Goal: Task Accomplishment & Management: Use online tool/utility

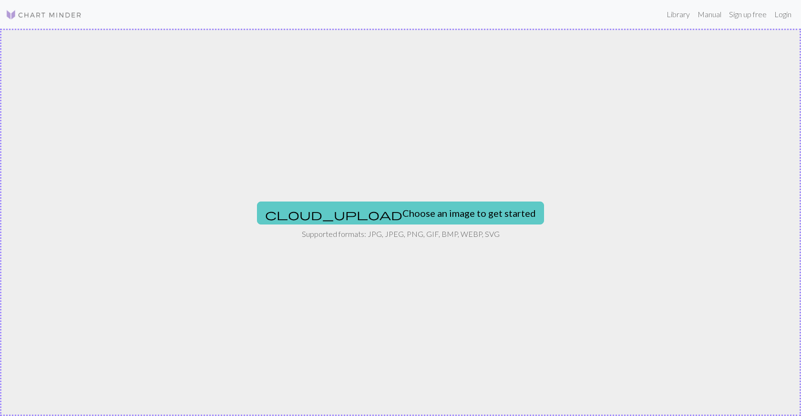
click at [405, 209] on button "cloud_upload Choose an image to get started" at bounding box center [400, 212] width 287 height 23
click at [381, 214] on button "cloud_upload Choose an image to get started" at bounding box center [400, 212] width 287 height 23
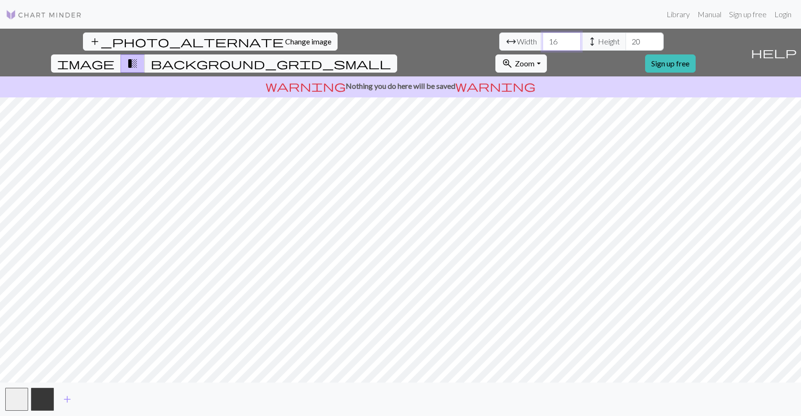
click at [543, 38] on input "16" at bounding box center [562, 41] width 38 height 18
click at [543, 38] on input "17" at bounding box center [562, 41] width 38 height 18
click at [543, 38] on input "18" at bounding box center [562, 41] width 38 height 18
click at [543, 38] on input "19" at bounding box center [562, 41] width 38 height 18
type input "20"
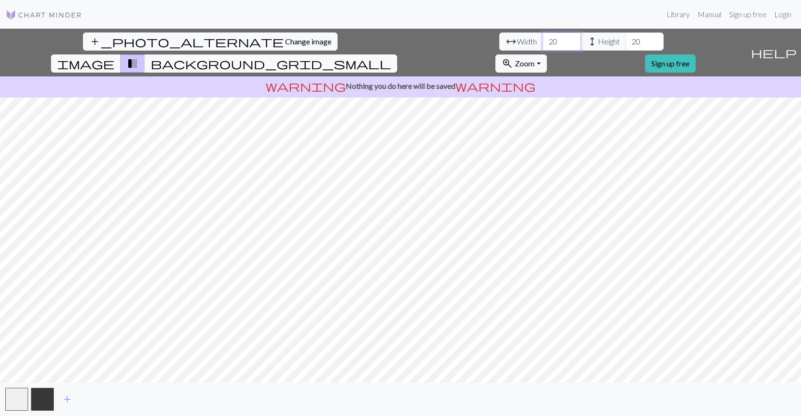
click at [543, 38] on input "20" at bounding box center [562, 41] width 38 height 18
click at [626, 37] on input "21" at bounding box center [645, 41] width 38 height 18
click at [626, 37] on input "22" at bounding box center [645, 41] width 38 height 18
click at [626, 37] on input "23" at bounding box center [645, 41] width 38 height 18
click at [626, 37] on input "24" at bounding box center [645, 41] width 38 height 18
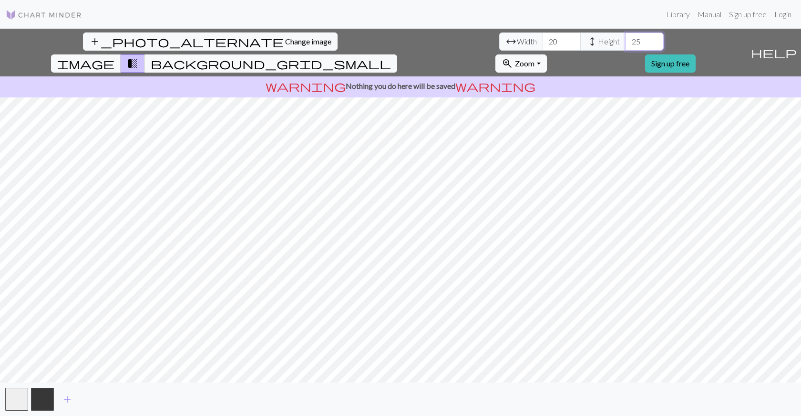
click at [626, 37] on input "25" at bounding box center [645, 41] width 38 height 18
click at [626, 37] on input "26" at bounding box center [645, 41] width 38 height 18
click at [626, 45] on input "25" at bounding box center [645, 41] width 38 height 18
click at [626, 44] on input "24" at bounding box center [645, 41] width 38 height 18
click at [626, 44] on input "23" at bounding box center [645, 41] width 38 height 18
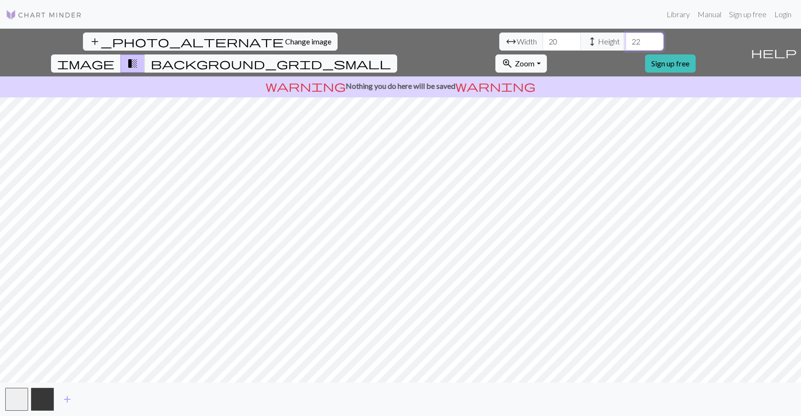
click at [626, 44] on input "22" at bounding box center [645, 41] width 38 height 18
click at [626, 44] on input "21" at bounding box center [645, 41] width 38 height 18
type input "20"
click at [626, 44] on input "20" at bounding box center [645, 41] width 38 height 18
click at [42, 399] on button "button" at bounding box center [42, 398] width 23 height 23
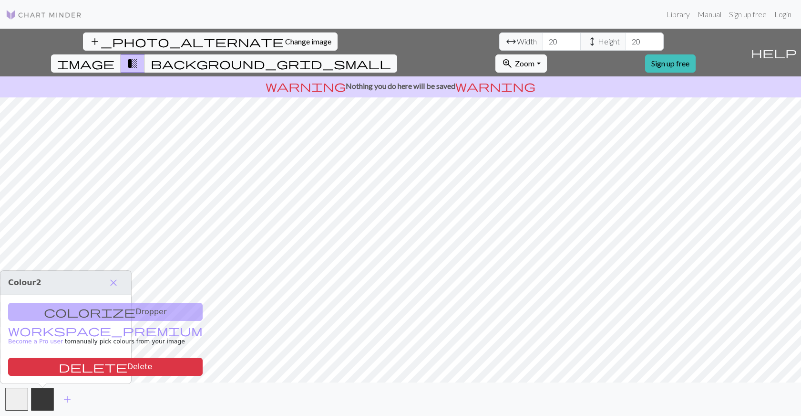
click at [31, 309] on div "colorize Dropper workspace_premium Become a Pro user to manually pick colours f…" at bounding box center [65, 339] width 131 height 88
click at [391, 57] on span "background_grid_small" at bounding box center [271, 63] width 240 height 13
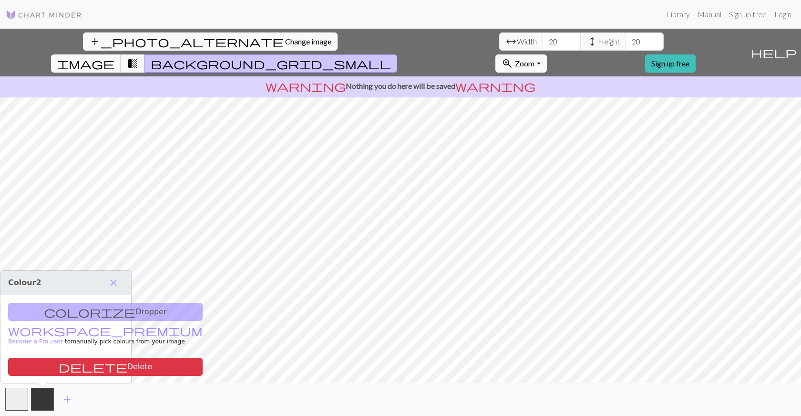
click at [114, 57] on span "image" at bounding box center [85, 63] width 57 height 13
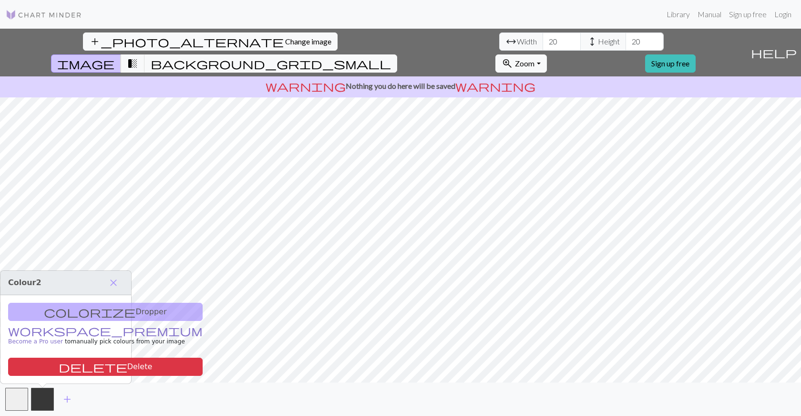
click at [29, 328] on link "workspace_premium Become a Pro user" at bounding box center [105, 336] width 195 height 17
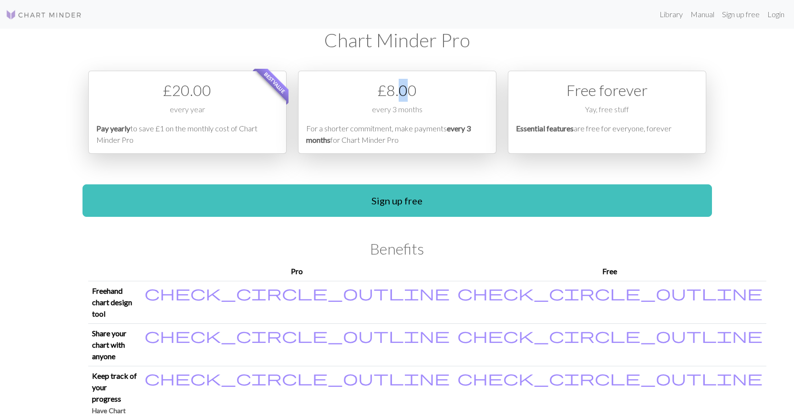
click at [403, 97] on div "£ 8.00" at bounding box center [397, 90] width 182 height 23
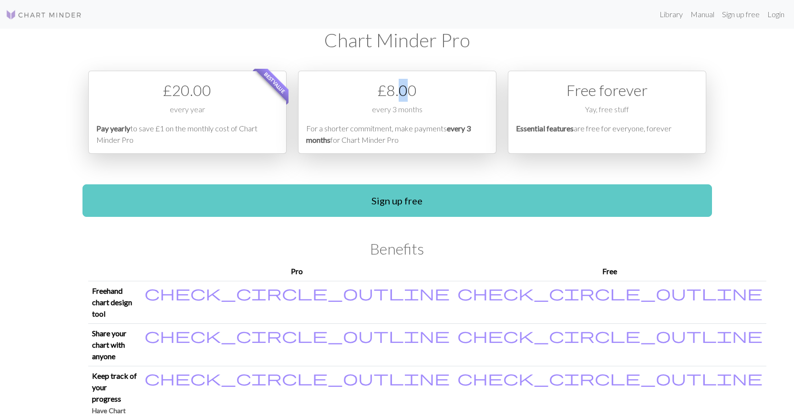
click at [385, 194] on link "Sign up free" at bounding box center [398, 200] width 630 height 32
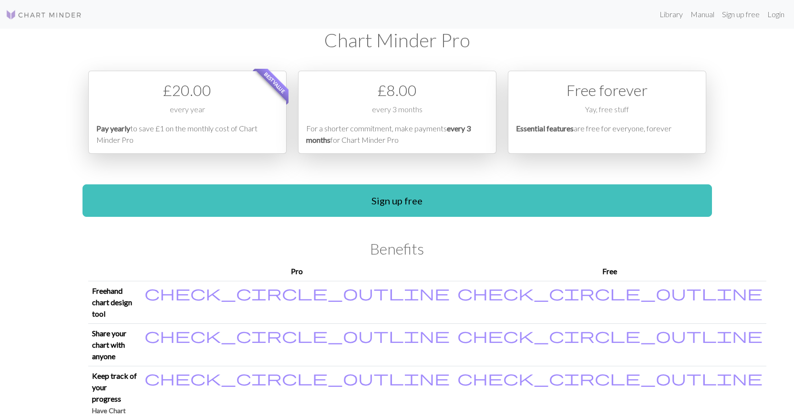
click at [392, 89] on div "£ 8.00" at bounding box center [397, 90] width 182 height 23
click at [384, 114] on div "every 3 months" at bounding box center [397, 113] width 182 height 19
click at [351, 103] on div "£ 8.00 every 3 months For a shorter commitment, make payments every 3 months fo…" at bounding box center [397, 112] width 198 height 83
click at [389, 99] on div "£ 8.00" at bounding box center [397, 90] width 182 height 23
click at [216, 118] on div "every year" at bounding box center [187, 113] width 182 height 19
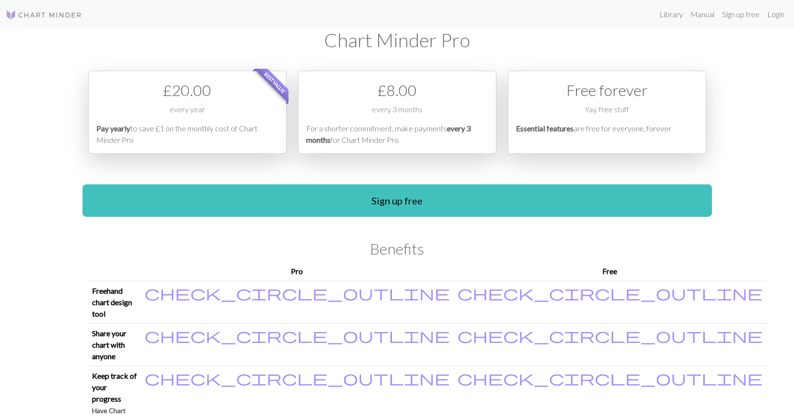
click at [372, 94] on div "£ 8.00" at bounding box center [397, 90] width 182 height 23
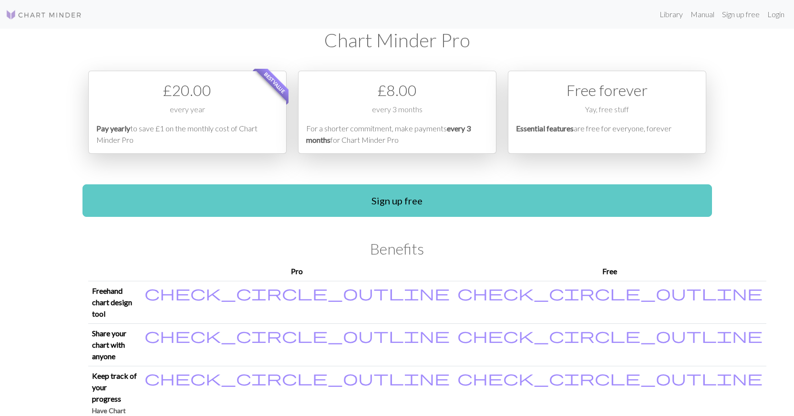
click at [391, 198] on link "Sign up free" at bounding box center [398, 200] width 630 height 32
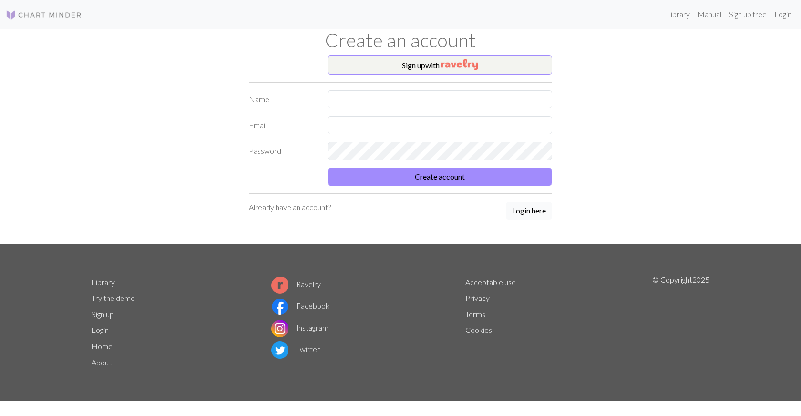
click at [534, 210] on button "Login here" at bounding box center [529, 210] width 46 height 18
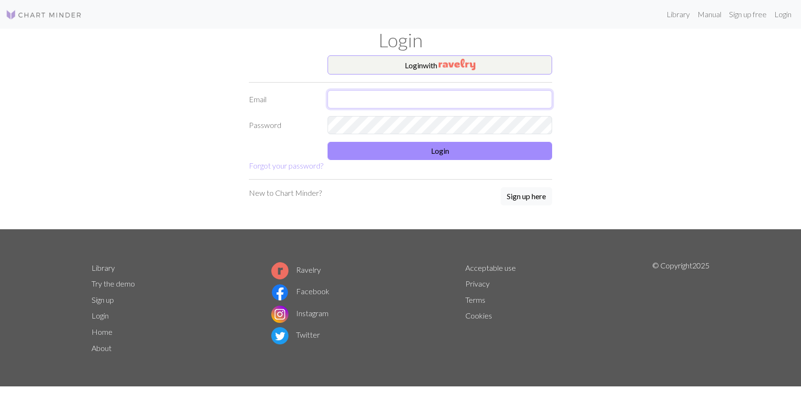
click at [337, 101] on input "text" at bounding box center [440, 99] width 225 height 18
type input "[EMAIL_ADDRESS][DOMAIN_NAME]"
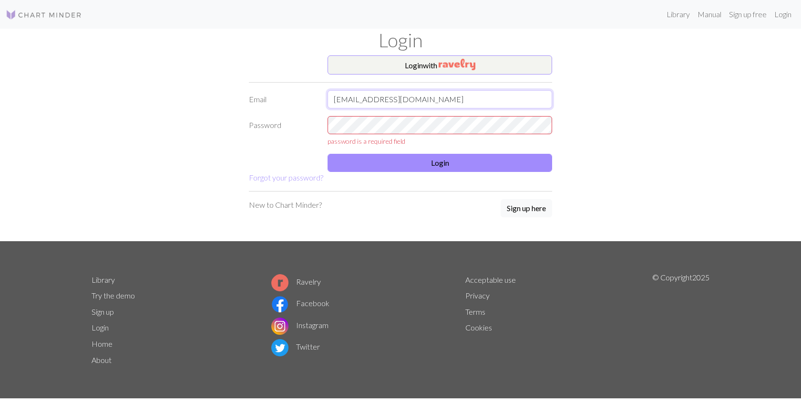
drag, startPoint x: 416, startPoint y: 100, endPoint x: 319, endPoint y: 98, distance: 96.4
click at [319, 98] on div "Email [EMAIL_ADDRESS][DOMAIN_NAME]" at bounding box center [400, 99] width 315 height 18
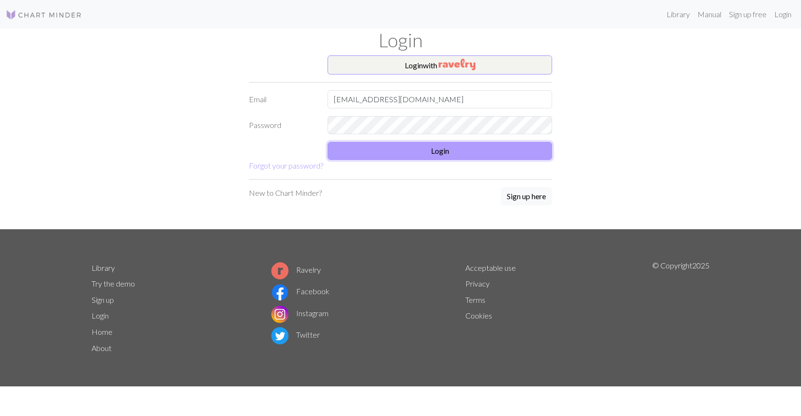
click at [427, 144] on button "Login" at bounding box center [440, 151] width 225 height 18
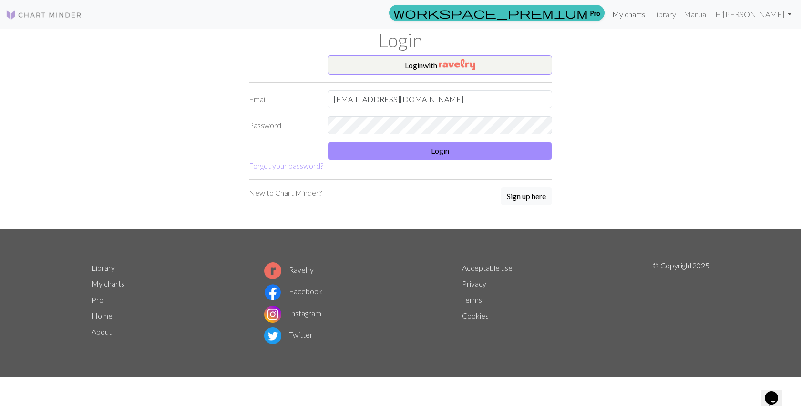
click at [648, 14] on link "My charts" at bounding box center [629, 14] width 41 height 19
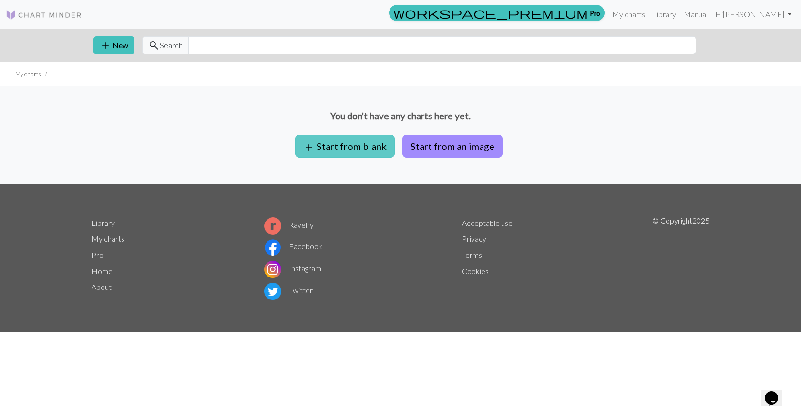
click at [339, 142] on button "add Start from blank" at bounding box center [345, 146] width 100 height 23
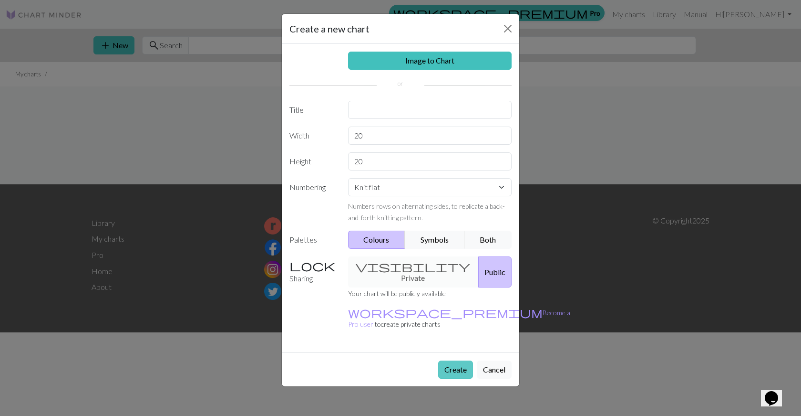
click at [452, 360] on button "Create" at bounding box center [455, 369] width 35 height 18
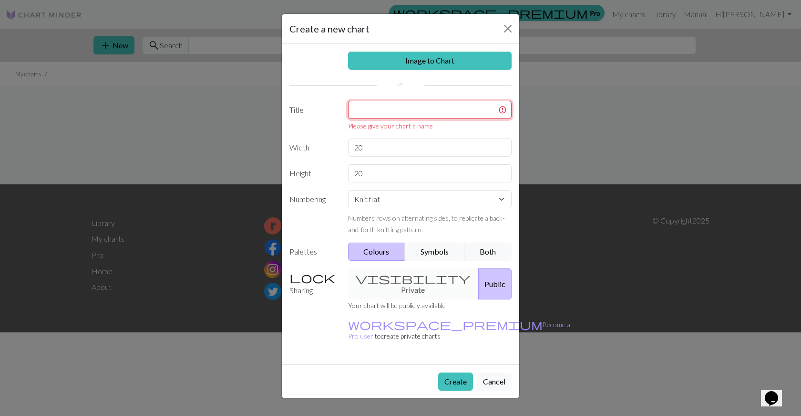
click at [394, 106] on input "text" at bounding box center [430, 110] width 164 height 18
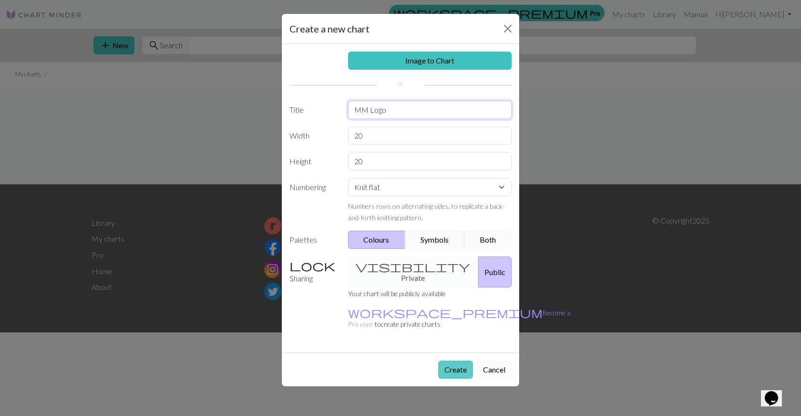
type input "MM Logo"
click at [454, 360] on button "Create" at bounding box center [455, 369] width 35 height 18
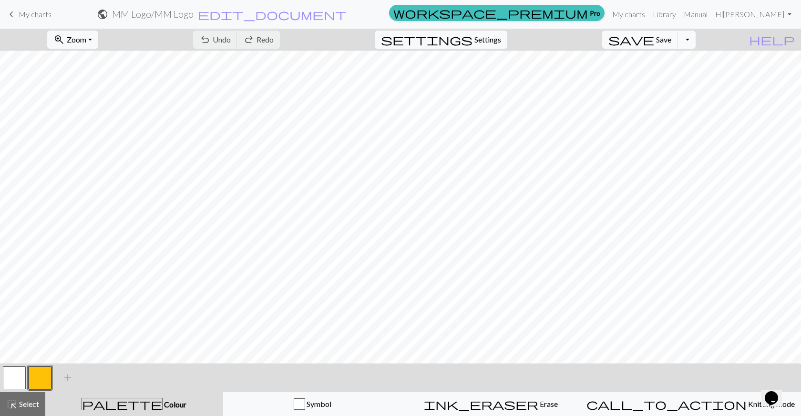
click at [696, 40] on button "Toggle Dropdown" at bounding box center [687, 40] width 18 height 18
click at [347, 14] on span "edit_document" at bounding box center [272, 14] width 149 height 13
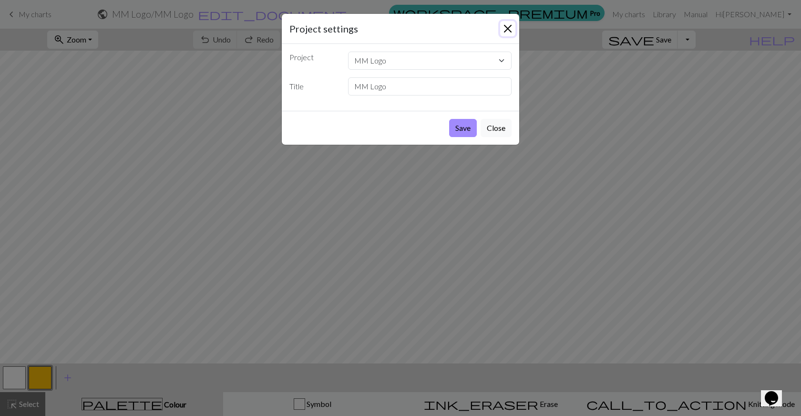
click at [511, 26] on button "Close" at bounding box center [507, 28] width 15 height 15
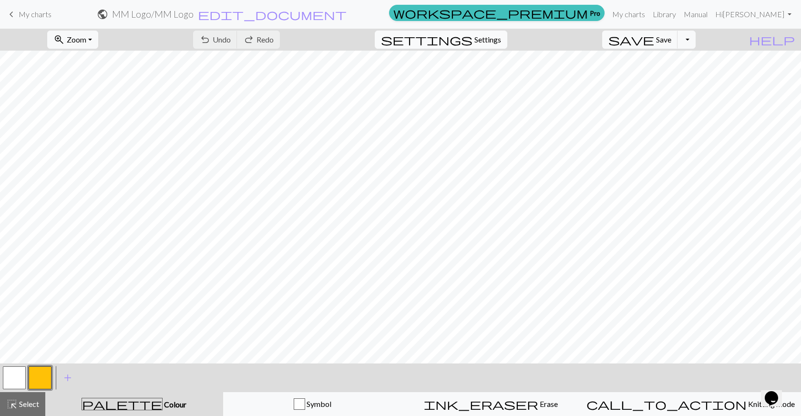
click at [473, 39] on span "settings" at bounding box center [427, 39] width 92 height 13
select select "aran"
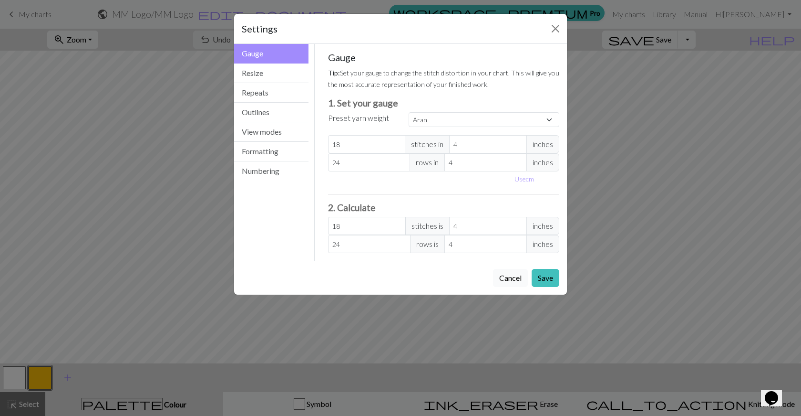
click at [510, 275] on button "Cancel" at bounding box center [510, 278] width 35 height 18
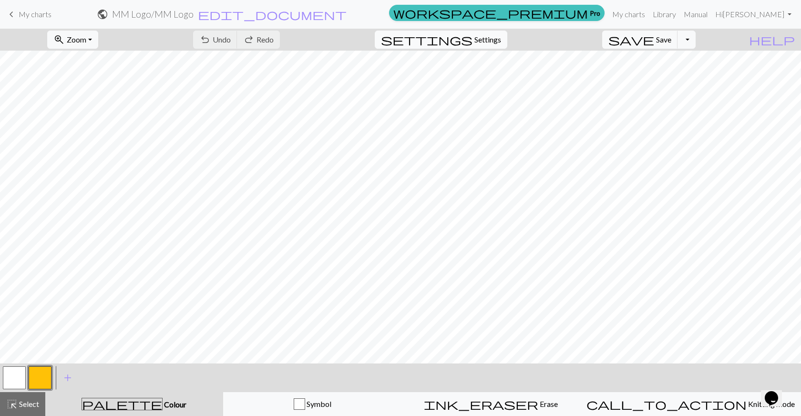
click at [488, 36] on span "Settings" at bounding box center [488, 39] width 27 height 11
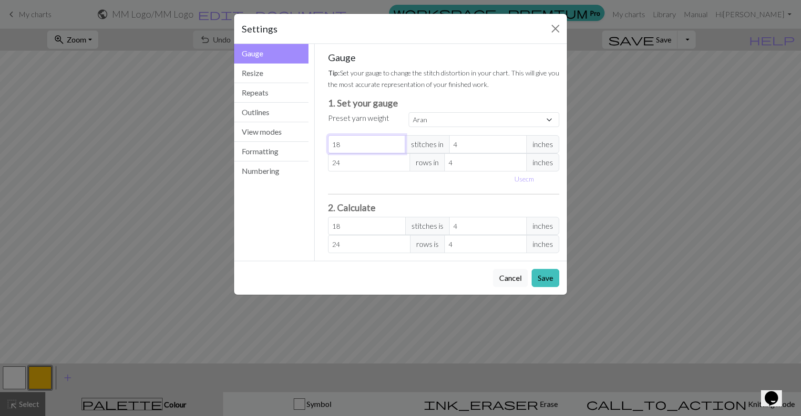
select select "custom"
type input "19"
click at [397, 141] on input "19" at bounding box center [367, 144] width 78 height 18
type input "20"
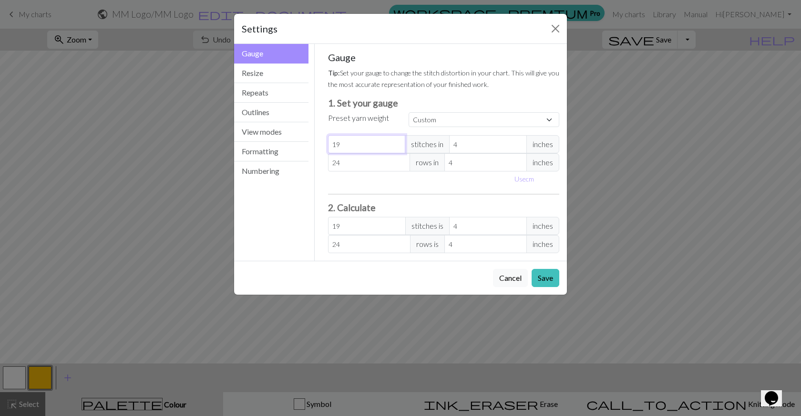
type input "20"
click at [397, 141] on input "20" at bounding box center [367, 144] width 78 height 18
type input "21"
click at [396, 141] on input "21" at bounding box center [367, 144] width 78 height 18
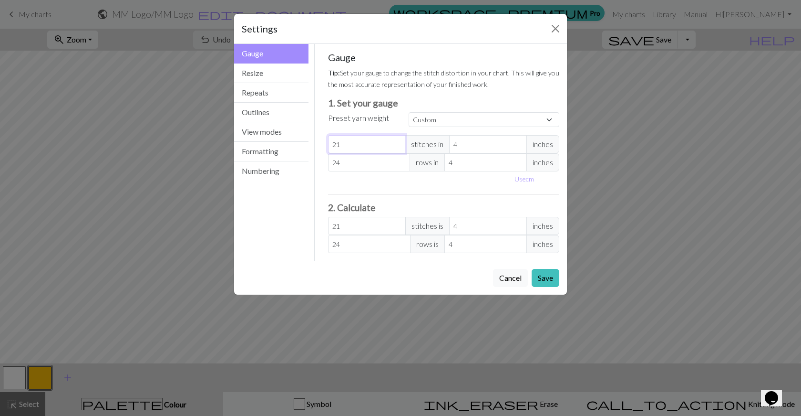
type input "22"
click at [396, 141] on input "22" at bounding box center [367, 144] width 78 height 18
type input "25"
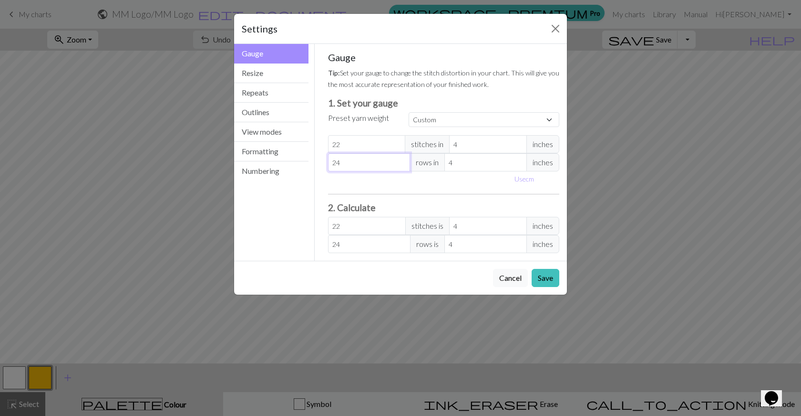
type input "25"
click at [402, 160] on input "25" at bounding box center [369, 162] width 83 height 18
type input "26"
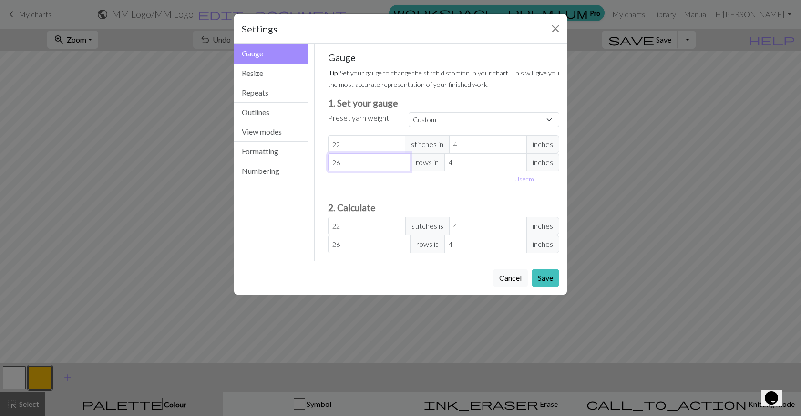
click at [402, 160] on input "26" at bounding box center [369, 162] width 83 height 18
type input "23"
click at [398, 139] on input "23" at bounding box center [367, 144] width 78 height 18
type input "24"
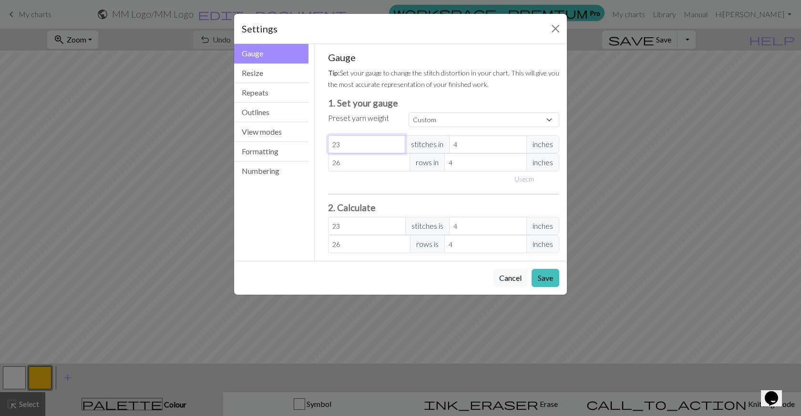
type input "24"
click at [398, 139] on input "24" at bounding box center [367, 144] width 78 height 18
type input "25"
click at [398, 139] on input "25" at bounding box center [367, 144] width 78 height 18
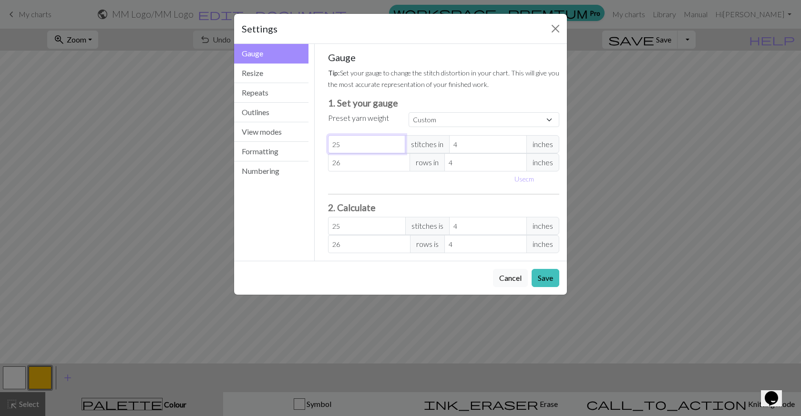
type input "26"
click at [398, 139] on input "26" at bounding box center [367, 144] width 78 height 18
type input "27"
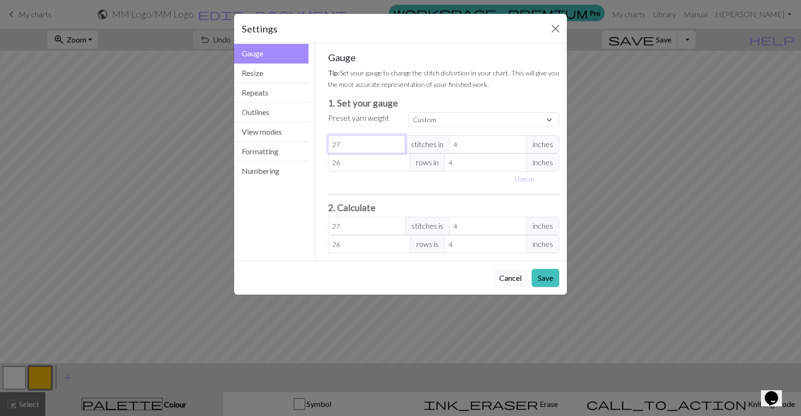
click at [398, 139] on input "27" at bounding box center [367, 144] width 78 height 18
type input "28"
click at [398, 139] on input "28" at bounding box center [367, 144] width 78 height 18
type input "29"
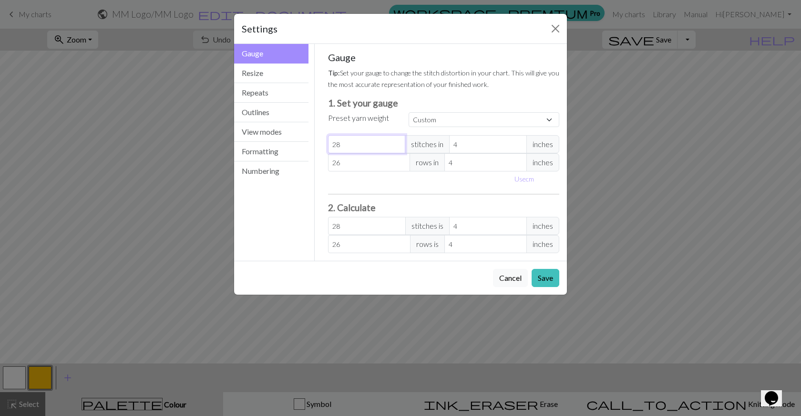
type input "29"
click at [398, 139] on input "29" at bounding box center [367, 144] width 78 height 18
type input "30"
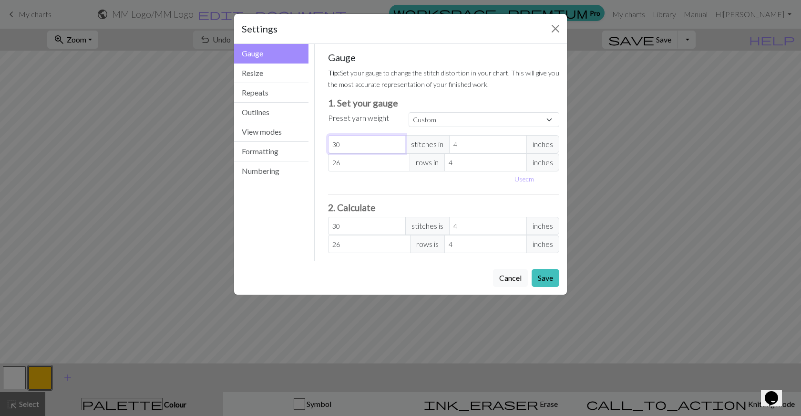
click at [398, 139] on input "30" at bounding box center [367, 144] width 78 height 18
type input "27"
click at [403, 159] on input "27" at bounding box center [369, 162] width 83 height 18
type input "28"
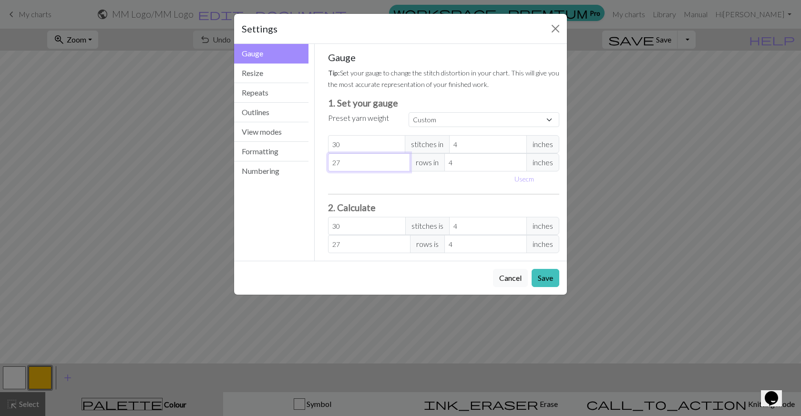
type input "28"
click at [403, 159] on input "28" at bounding box center [369, 162] width 83 height 18
type input "29"
click at [403, 159] on input "29" at bounding box center [369, 162] width 83 height 18
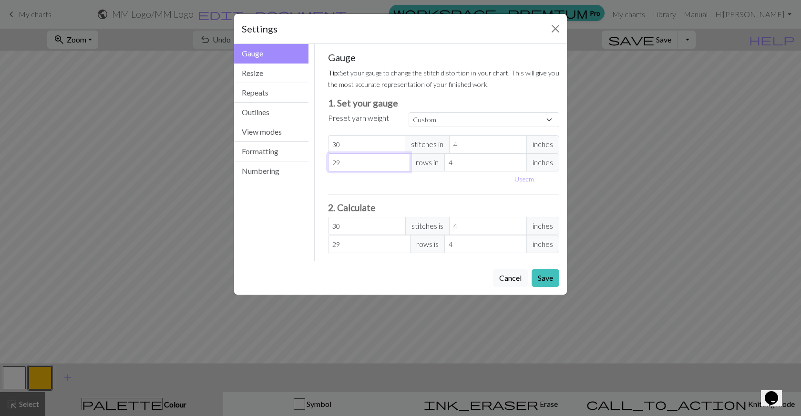
type input "30"
click at [403, 159] on input "30" at bounding box center [369, 162] width 83 height 18
type input "31"
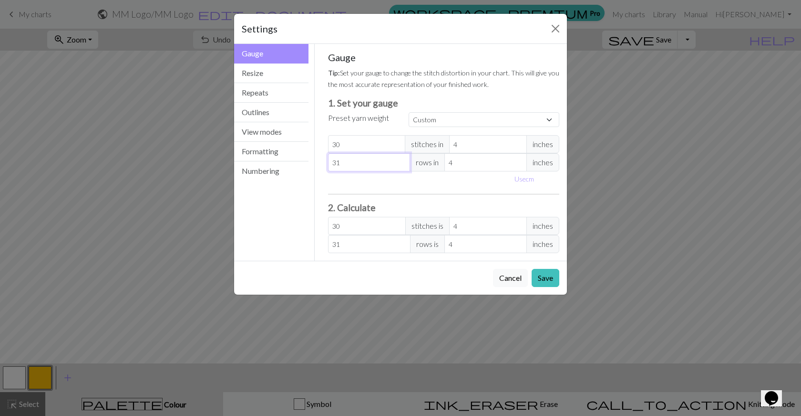
click at [403, 159] on input "31" at bounding box center [369, 162] width 83 height 18
click at [403, 168] on input "31" at bounding box center [369, 162] width 83 height 18
type input "30"
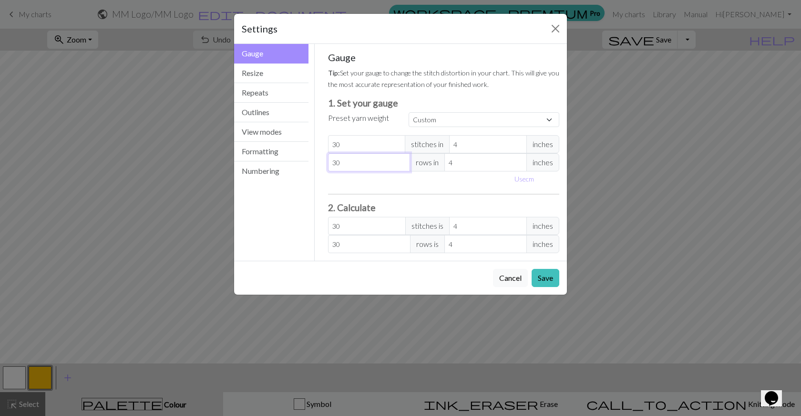
click at [401, 164] on input "30" at bounding box center [369, 162] width 83 height 18
click at [256, 194] on div "Gauge Resize Repeats Outlines View modes Formatting Numbering" at bounding box center [272, 152] width 86 height 217
type input "5"
type input "24"
click at [519, 160] on input "5" at bounding box center [486, 162] width 83 height 18
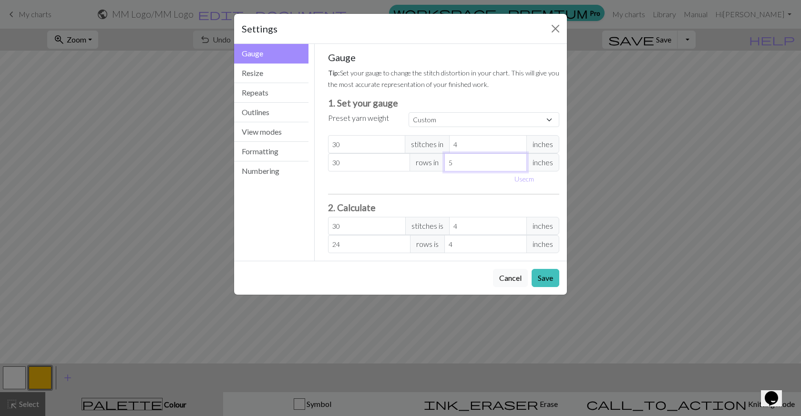
type input "6"
type input "20"
click at [519, 160] on input "6" at bounding box center [486, 162] width 83 height 18
type input "7"
type input "17.14"
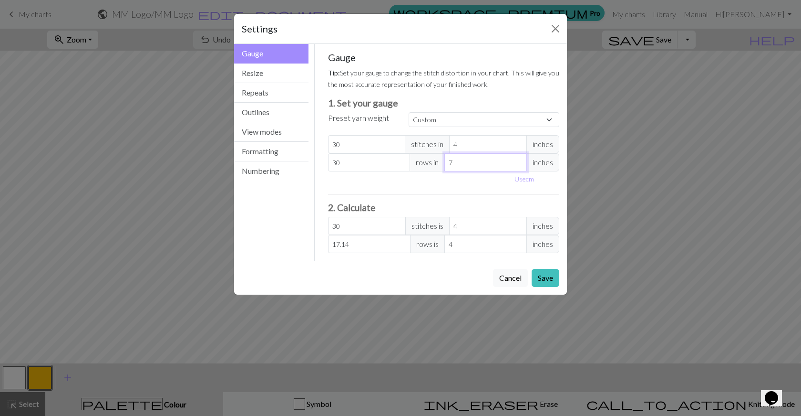
click at [519, 160] on input "7" at bounding box center [486, 162] width 83 height 18
type input "8"
type input "15"
click at [519, 160] on input "8" at bounding box center [486, 162] width 83 height 18
type input "9"
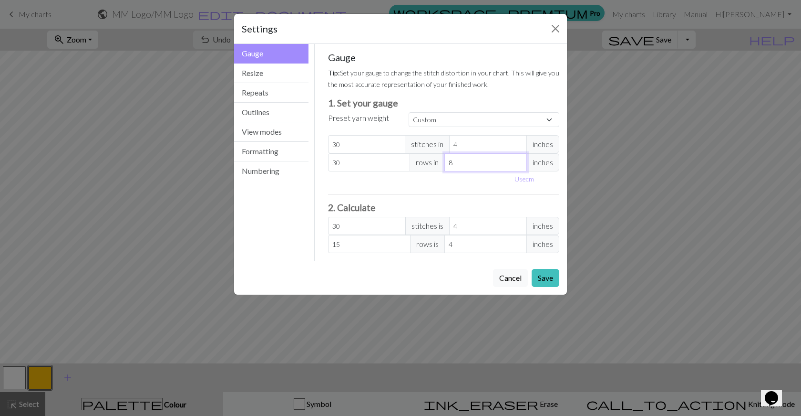
type input "13.33"
click at [519, 160] on input "9" at bounding box center [486, 162] width 83 height 18
type input "10"
type input "12"
type input "10"
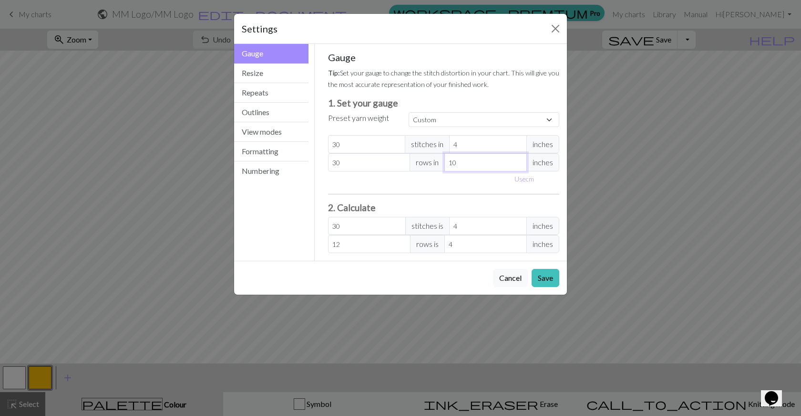
click at [519, 160] on input "10" at bounding box center [486, 162] width 83 height 18
click at [557, 23] on button "Close" at bounding box center [555, 28] width 15 height 15
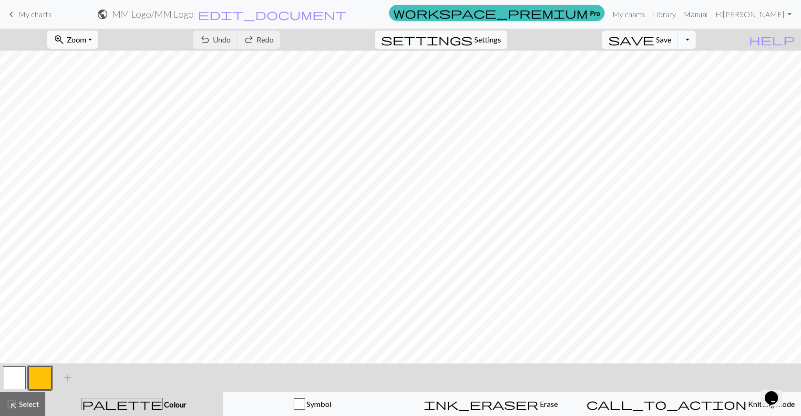
click at [712, 14] on link "Manual" at bounding box center [695, 14] width 31 height 19
click at [280, 37] on div "undo Undo Undo redo Redo Redo" at bounding box center [236, 40] width 101 height 22
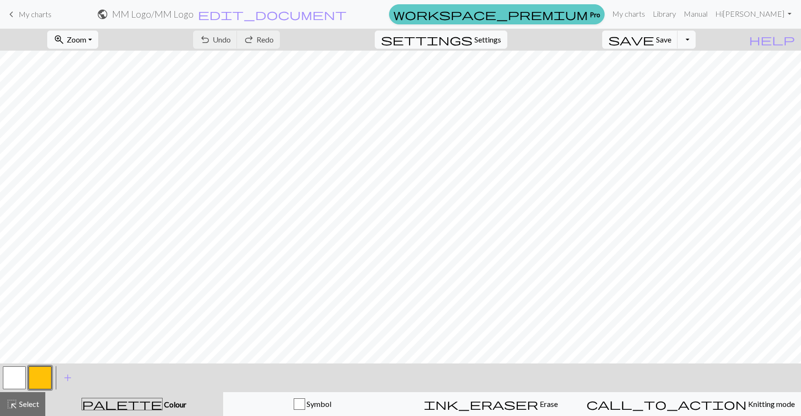
click at [588, 10] on span "workspace_premium" at bounding box center [491, 14] width 195 height 13
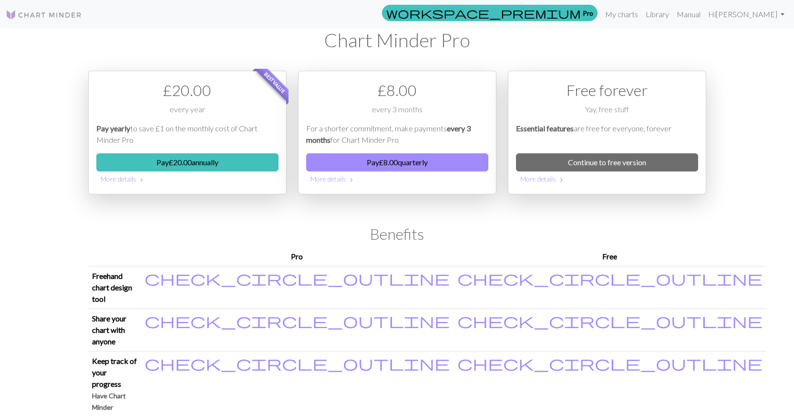
drag, startPoint x: 404, startPoint y: 158, endPoint x: 314, endPoint y: 212, distance: 104.6
click at [314, 212] on div "£ 8.00 every 3 months For a shorter commitment, make payments every 3 months fo…" at bounding box center [397, 144] width 210 height 146
click at [135, 178] on button "More details chevron_right" at bounding box center [187, 178] width 182 height 15
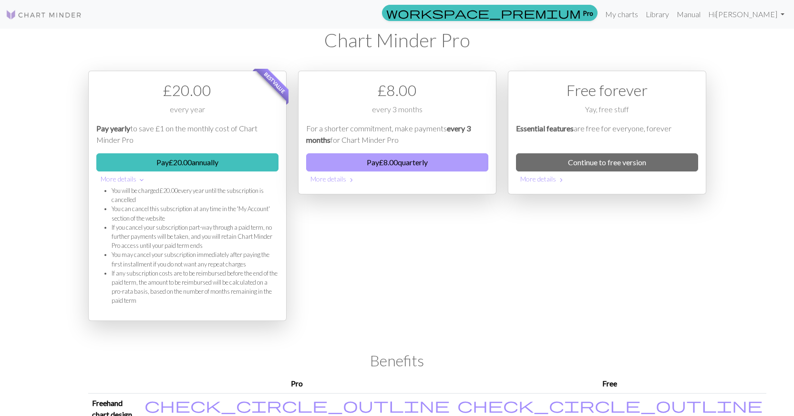
click at [402, 160] on button "Pay £ 8.00 quarterly" at bounding box center [397, 162] width 182 height 18
